Goal: Information Seeking & Learning: Understand process/instructions

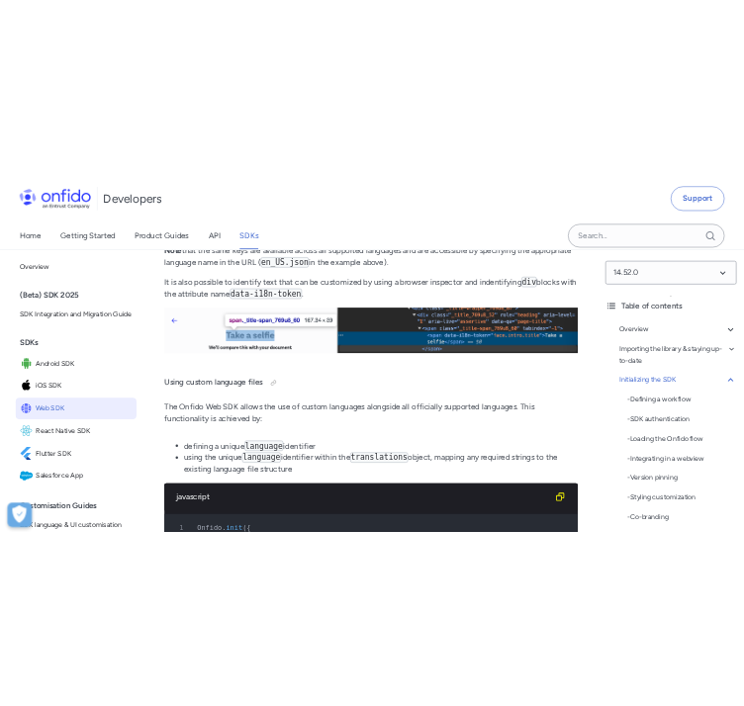
scroll to position [12860, 0]
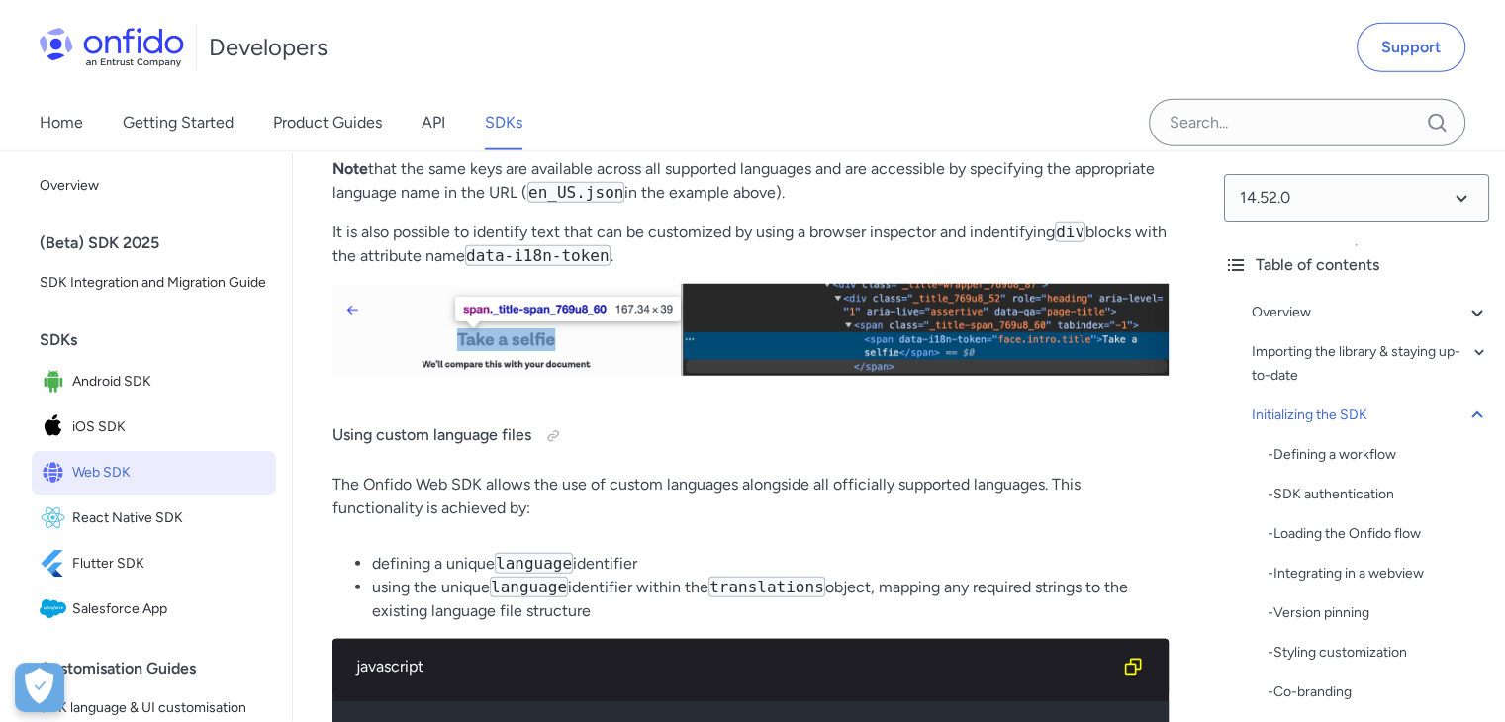
click at [811, 473] on p "The Onfido Web SDK allows the use of custom languages alongside all officially …" at bounding box center [750, 496] width 836 height 47
click at [973, 420] on h4 "Using custom language files" at bounding box center [750, 436] width 836 height 32
drag, startPoint x: 330, startPoint y: 447, endPoint x: 623, endPoint y: 566, distance: 316.0
click at [1069, 576] on li "using the unique language identifier within the translations object, mapping an…" at bounding box center [770, 599] width 796 height 47
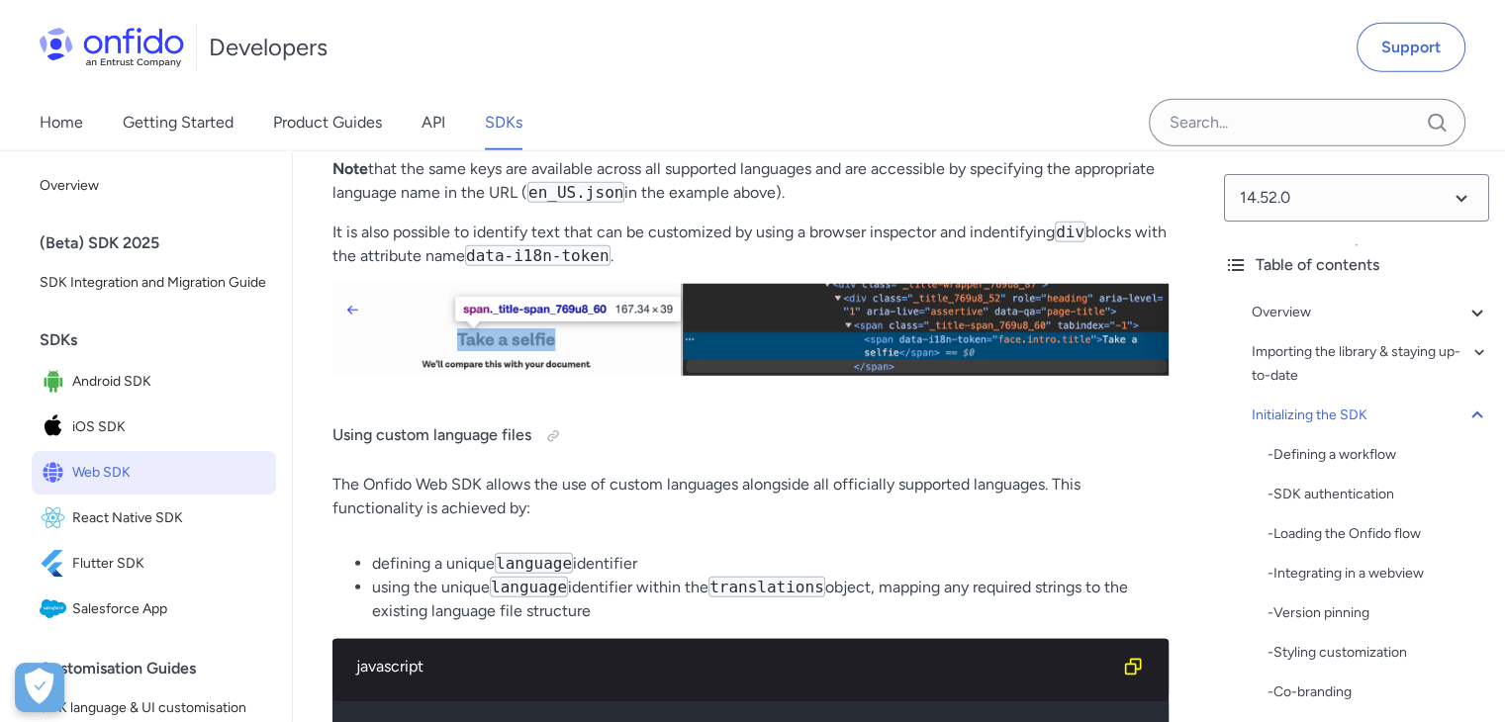
click at [852, 576] on li "using the unique language identifier within the translations object, mapping an…" at bounding box center [770, 599] width 796 height 47
drag, startPoint x: 320, startPoint y: 441, endPoint x: 643, endPoint y: 575, distance: 350.0
click at [644, 576] on li "using the unique language identifier within the translations object, mapping an…" at bounding box center [770, 599] width 796 height 47
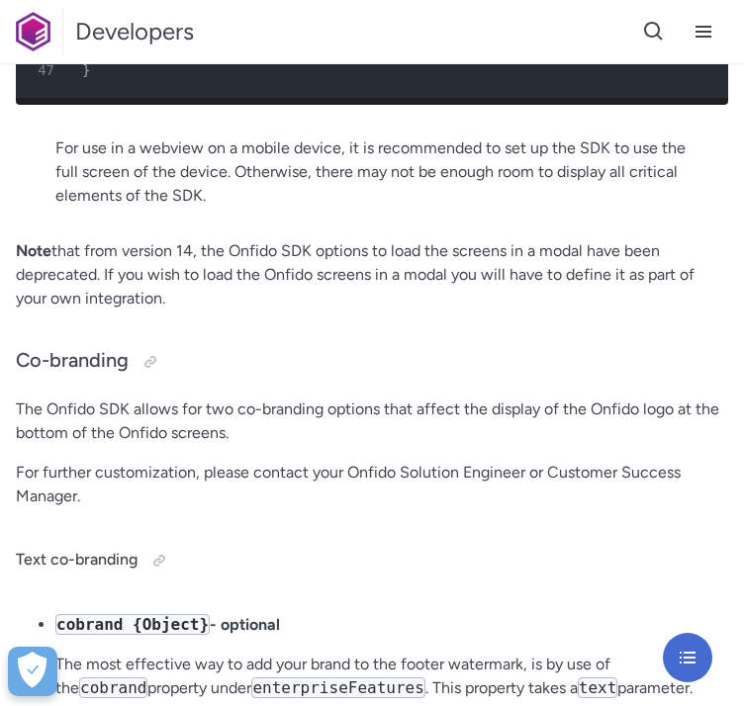
scroll to position [8507, 0]
